Goal: Navigation & Orientation: Find specific page/section

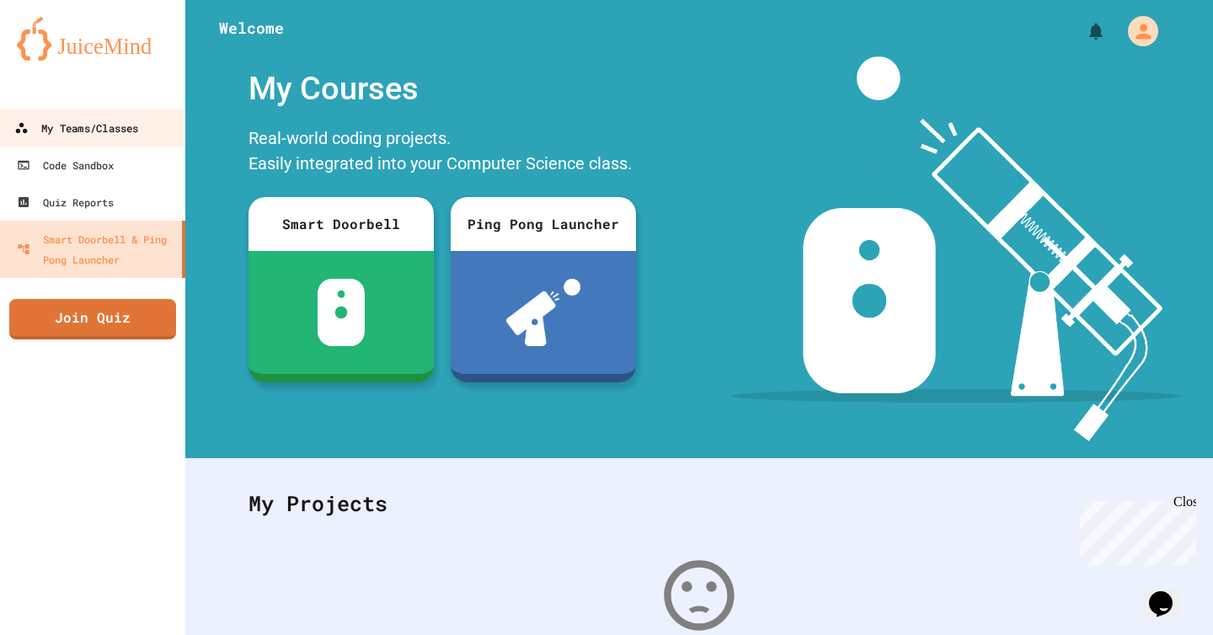
click at [110, 126] on div "My Teams/Classes" at bounding box center [76, 128] width 124 height 21
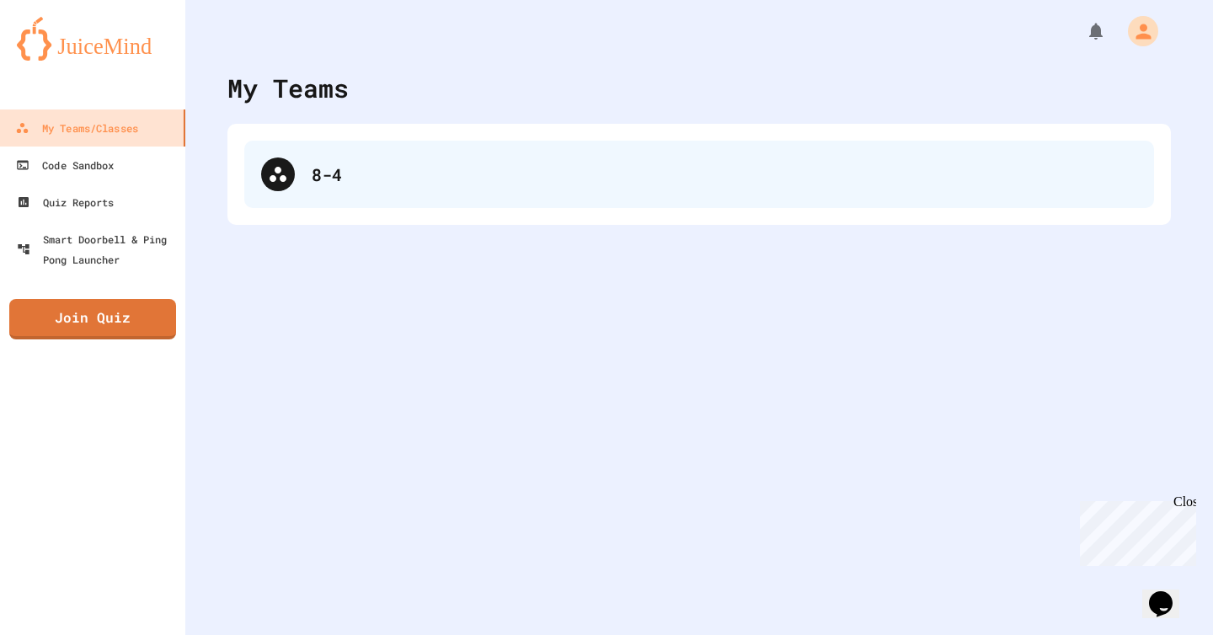
click at [254, 186] on div "8-4" at bounding box center [699, 174] width 910 height 67
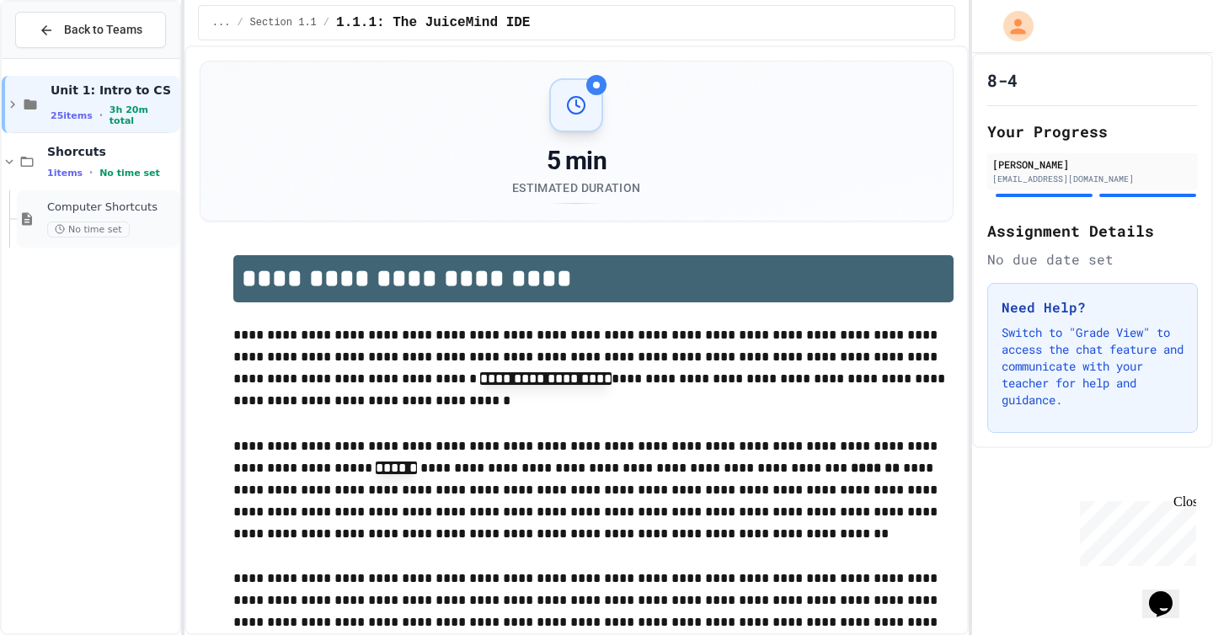
click at [99, 221] on div "Computer Shortcuts No time set" at bounding box center [111, 219] width 129 height 37
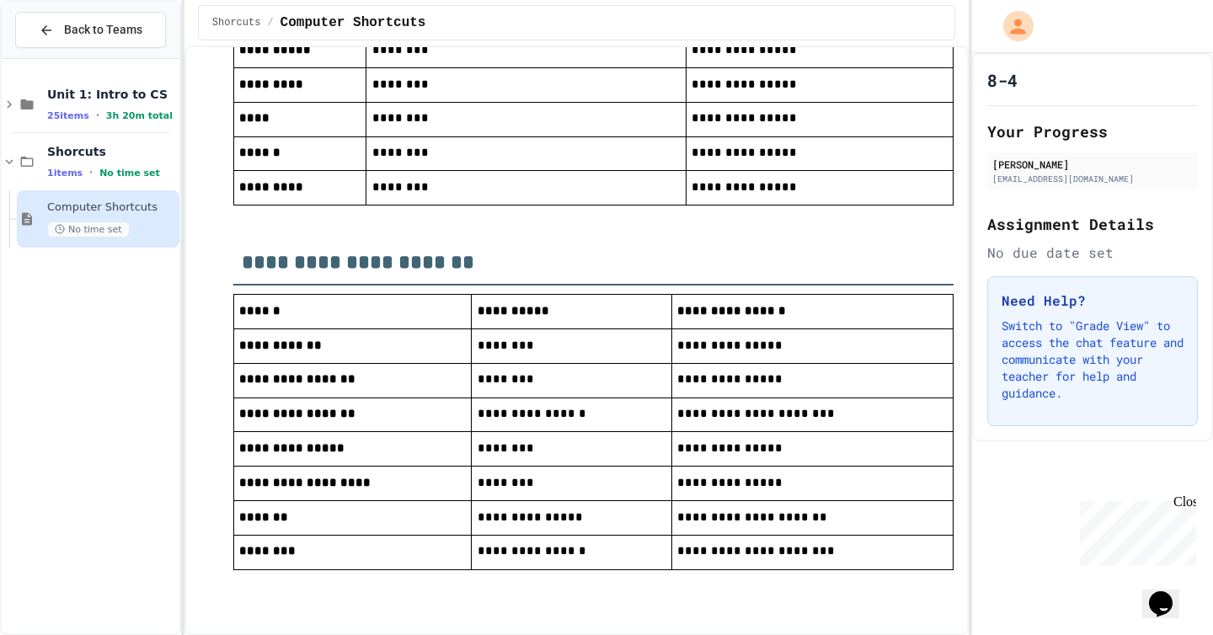
scroll to position [904, 0]
